Goal: Information Seeking & Learning: Understand process/instructions

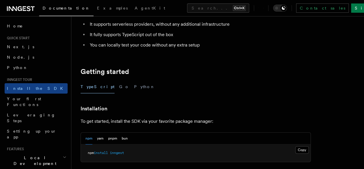
scroll to position [86, 0]
click at [115, 150] on span "inngest" at bounding box center [117, 152] width 14 height 4
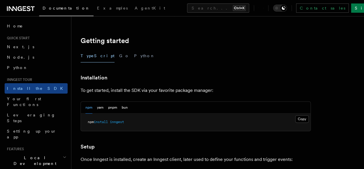
scroll to position [117, 0]
click at [0, 0] on span "Installation" at bounding box center [0, 0] width 0 height 0
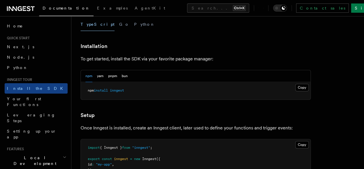
scroll to position [151, 0]
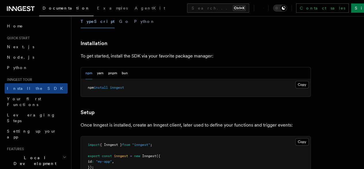
click at [0, 0] on span "Installation" at bounding box center [0, 0] width 0 height 0
click at [0, 0] on span "Setup" at bounding box center [0, 0] width 0 height 0
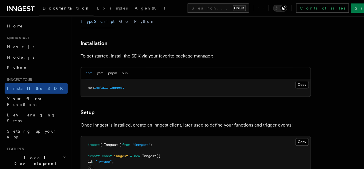
click at [0, 0] on span "Installing the SDK" at bounding box center [0, 0] width 0 height 0
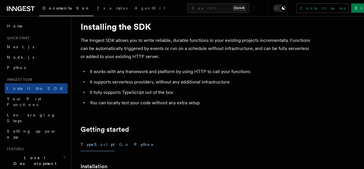
scroll to position [29, 0]
click at [134, 137] on button "Python" at bounding box center [144, 143] width 21 height 13
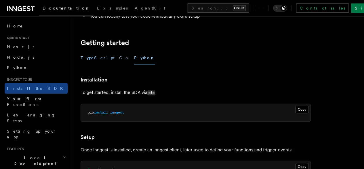
scroll to position [115, 0]
click at [89, 51] on button "TypeScript" at bounding box center [98, 57] width 34 height 13
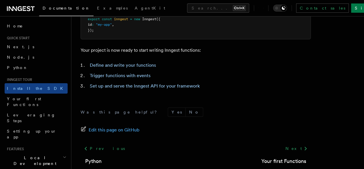
scroll to position [287, 0]
click at [111, 126] on span "Edit this page on GitHub" at bounding box center [114, 130] width 51 height 8
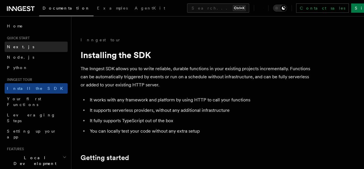
click at [18, 47] on span "Next.js" at bounding box center [20, 46] width 27 height 5
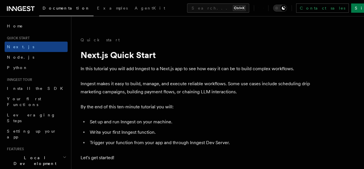
click at [0, 0] on link "1. Install Inngest" at bounding box center [0, 0] width 0 height 0
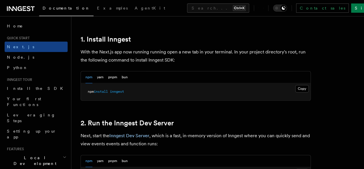
scroll to position [324, 0]
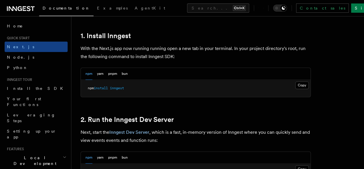
click at [0, 0] on span "2. Run the Inngest Dev Server" at bounding box center [0, 0] width 0 height 0
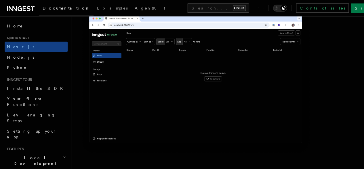
scroll to position [543, 0]
